Goal: Register for event/course

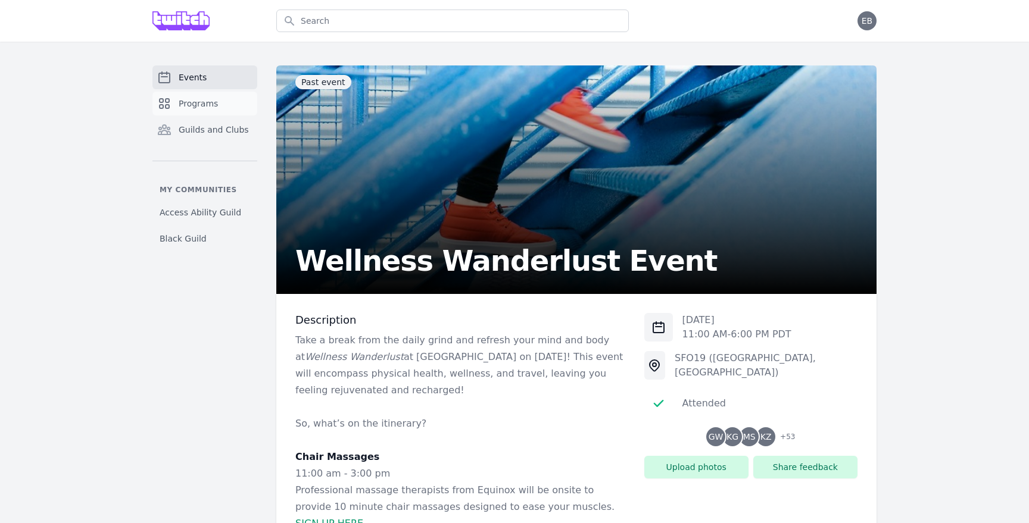
click at [192, 101] on span "Programs" at bounding box center [198, 104] width 39 height 12
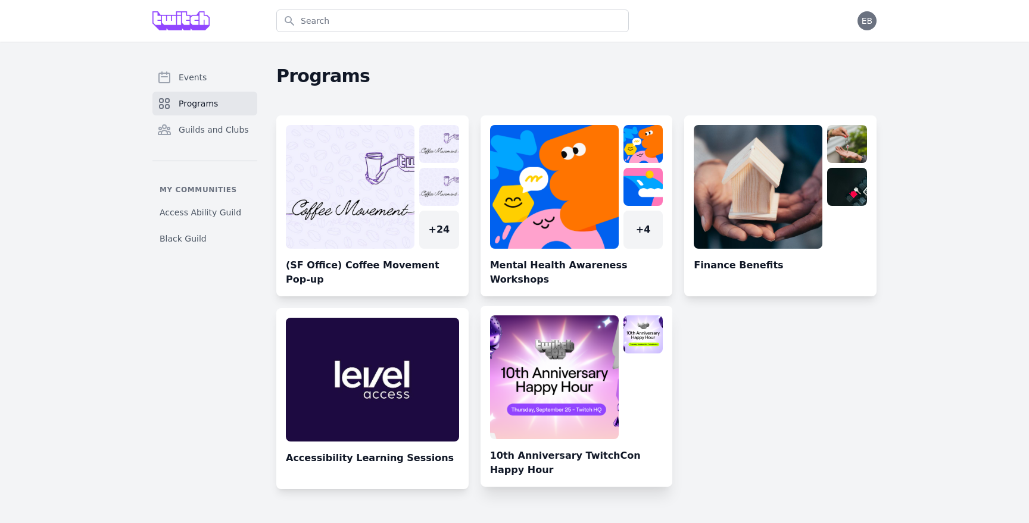
click at [550, 345] on link at bounding box center [577, 401] width 192 height 171
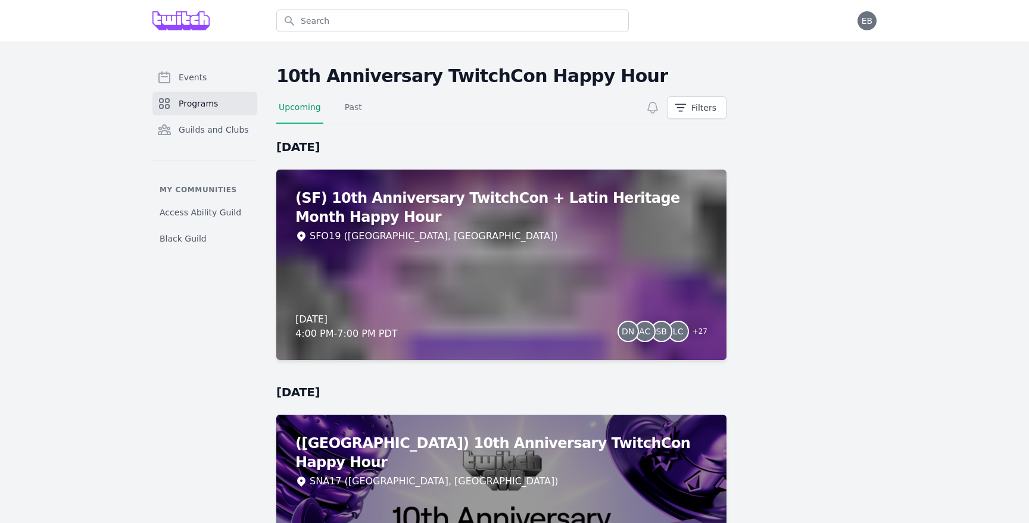
scroll to position [130, 0]
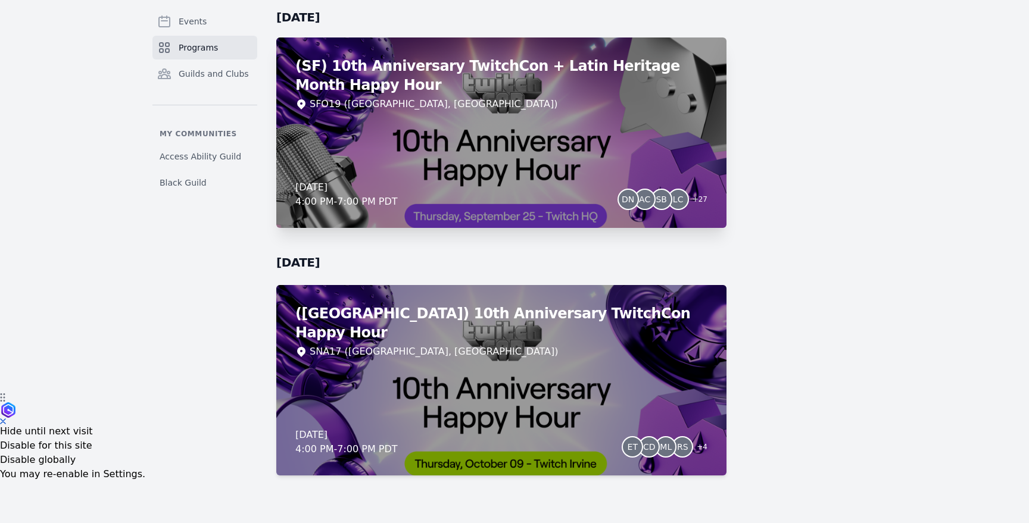
click at [521, 162] on div "(SF) 10th Anniversary TwitchCon + Latin Heritage Month Happy Hour SFO19 ([GEOGR…" at bounding box center [501, 133] width 450 height 191
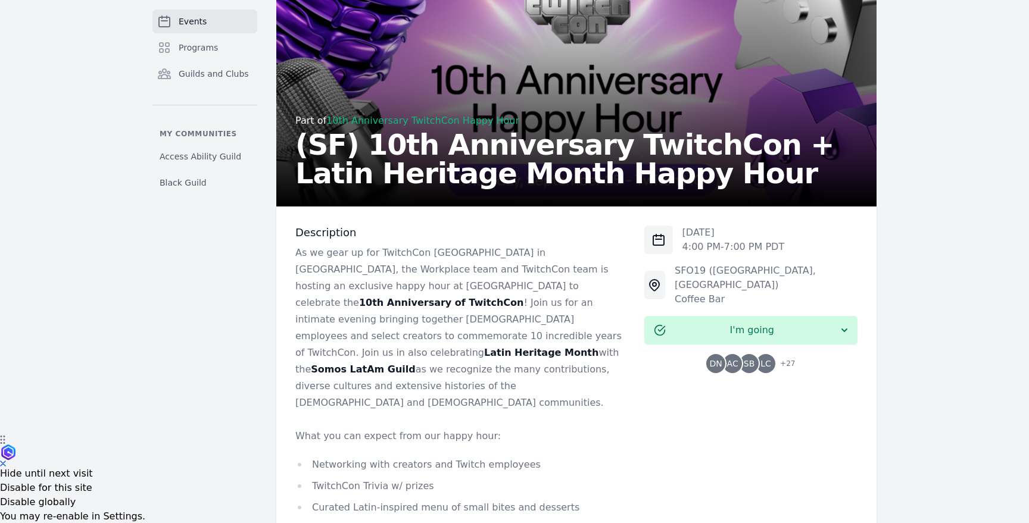
scroll to position [319, 0]
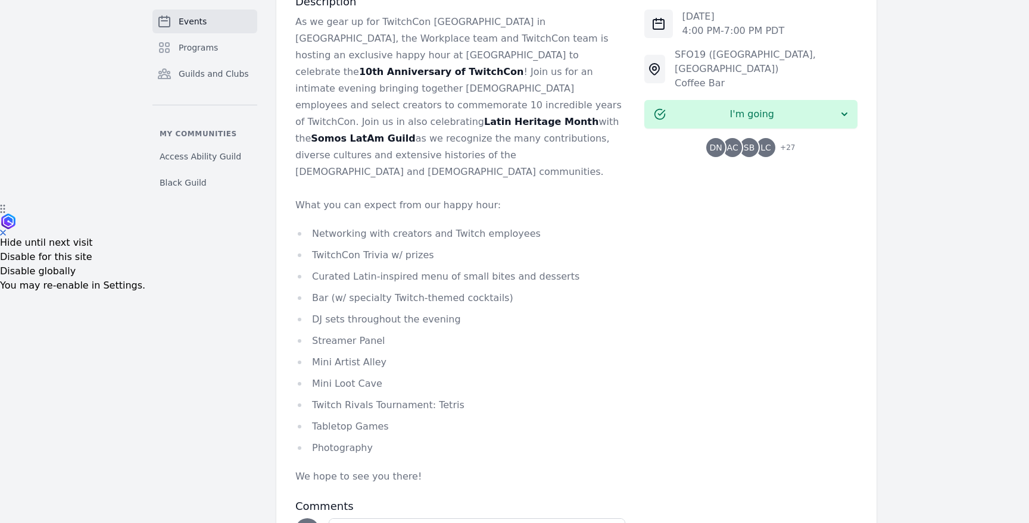
click at [776, 141] on span "+ 27" at bounding box center [784, 149] width 22 height 17
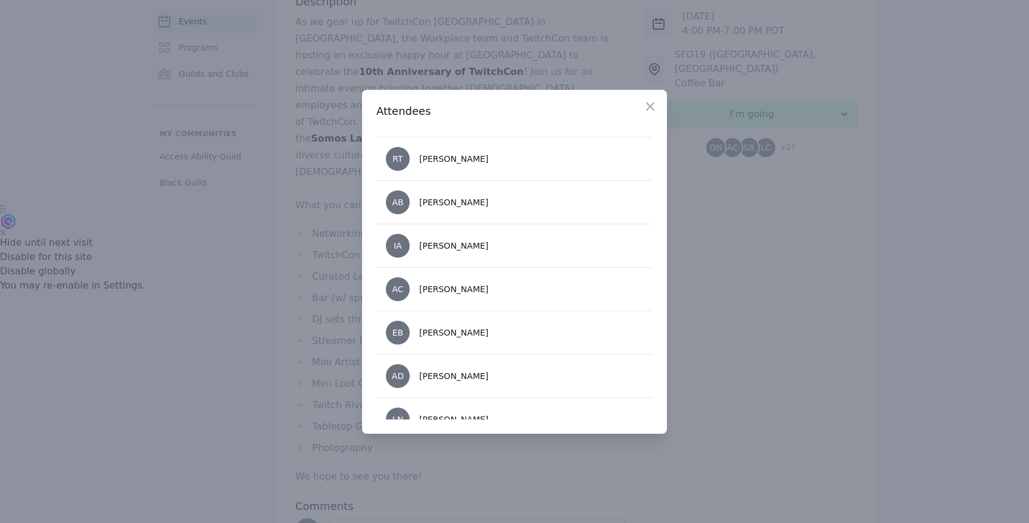
scroll to position [1055, 0]
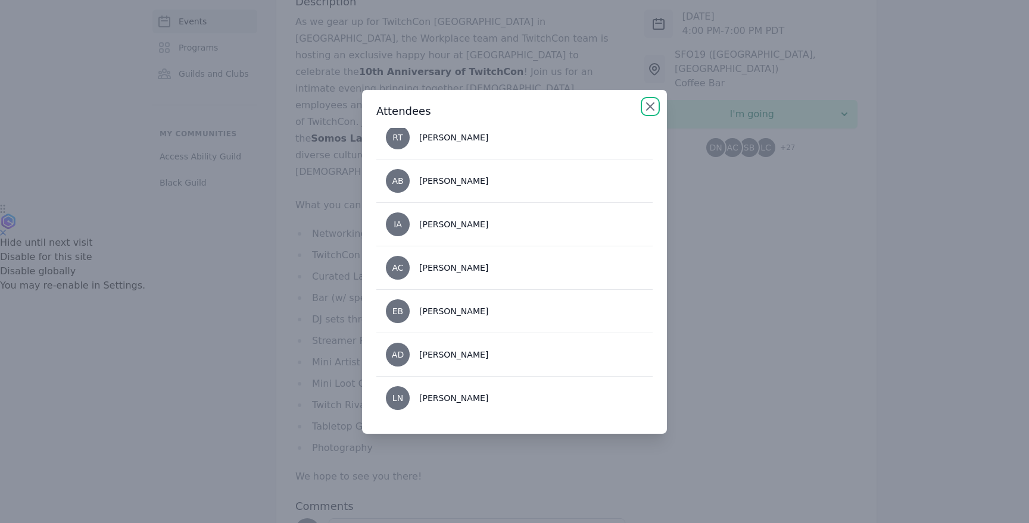
click at [649, 103] on icon "button" at bounding box center [650, 106] width 14 height 14
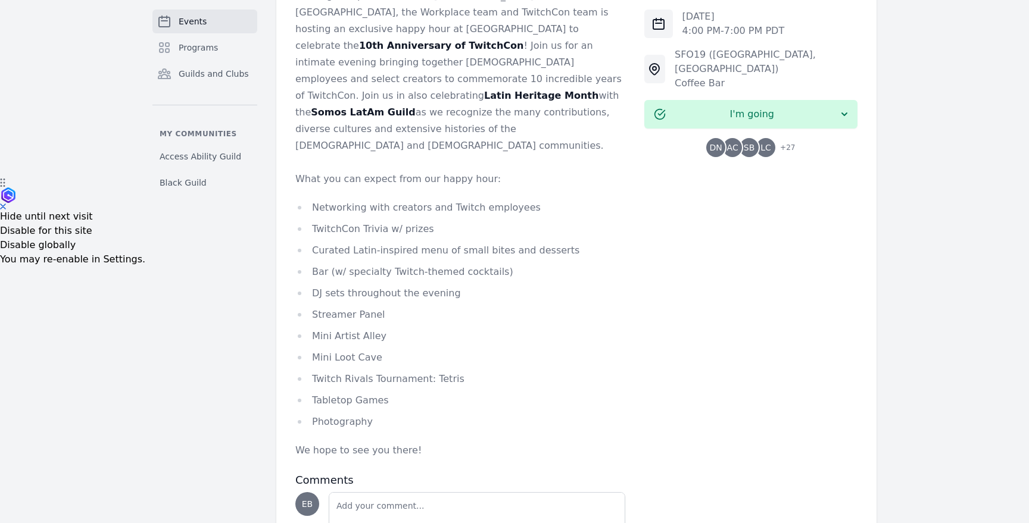
scroll to position [169, 0]
